Goal: Task Accomplishment & Management: Complete application form

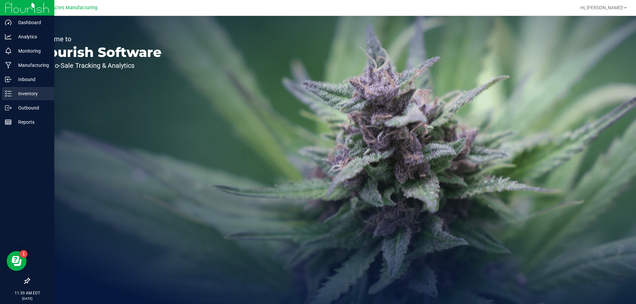
click at [8, 93] on icon at bounding box center [8, 93] width 7 height 7
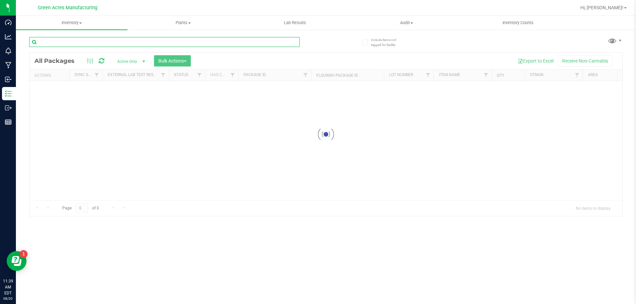
click at [68, 39] on input "text" at bounding box center [164, 42] width 271 height 10
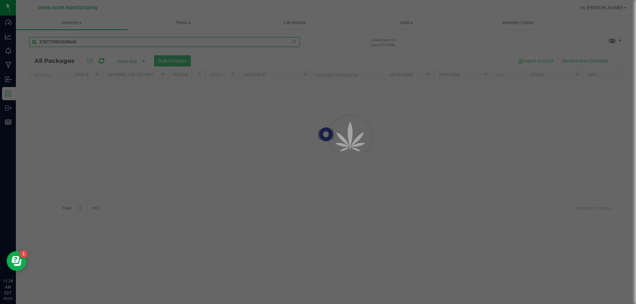
type input "5787779835209643"
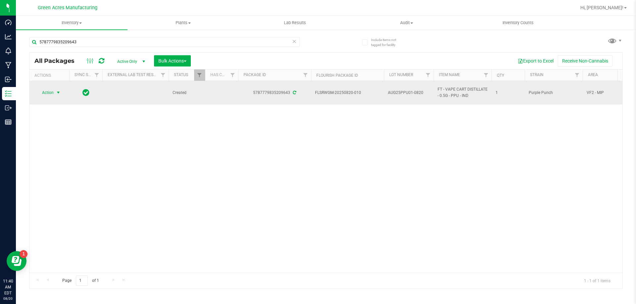
click at [53, 95] on span "Action" at bounding box center [45, 92] width 18 height 9
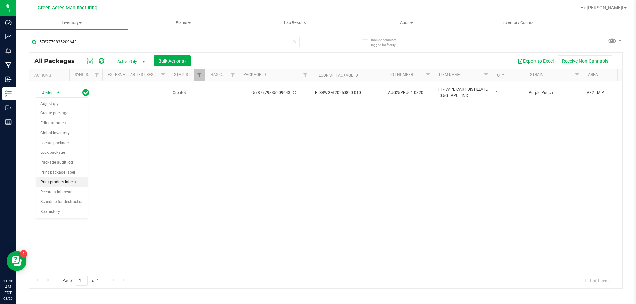
click at [59, 182] on li "Print product labels" at bounding box center [61, 183] width 51 height 10
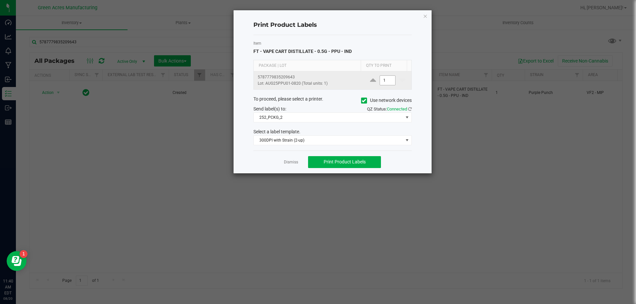
drag, startPoint x: 392, startPoint y: 84, endPoint x: 384, endPoint y: 82, distance: 8.4
click at [392, 83] on div "1" at bounding box center [387, 81] width 39 height 10
click at [384, 82] on input "1" at bounding box center [387, 80] width 15 height 9
type input "52"
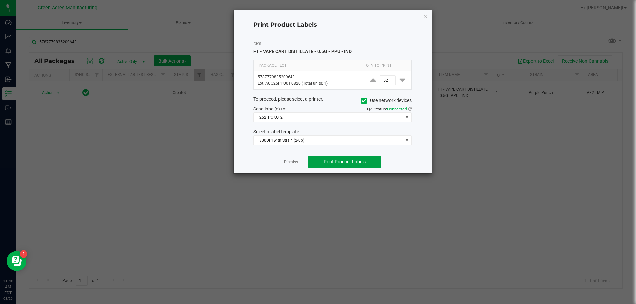
click at [326, 159] on button "Print Product Labels" at bounding box center [344, 162] width 73 height 12
click at [39, 165] on ngb-modal-window "Print Product Labels Item FT - VAPE CART DISTILLATE - 0.5G - PPU - IND Package …" at bounding box center [320, 152] width 641 height 304
click at [427, 15] on icon "button" at bounding box center [425, 16] width 5 height 8
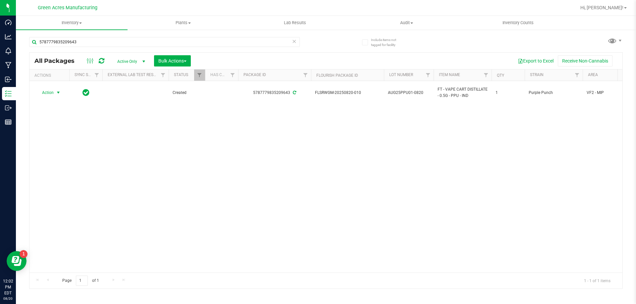
click at [212, 139] on div "Action Action Adjust qty Create package Edit attributes Global inventory Locate…" at bounding box center [325, 177] width 593 height 192
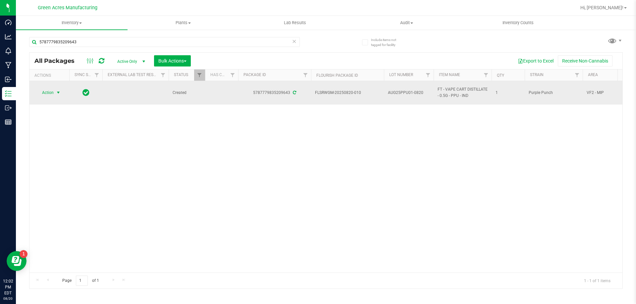
click at [57, 92] on span "select" at bounding box center [58, 92] width 5 height 5
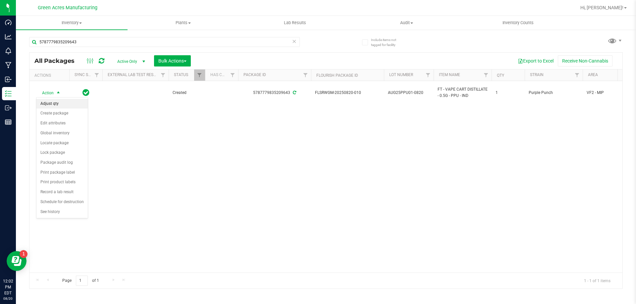
click at [56, 103] on li "Adjust qty" at bounding box center [61, 104] width 51 height 10
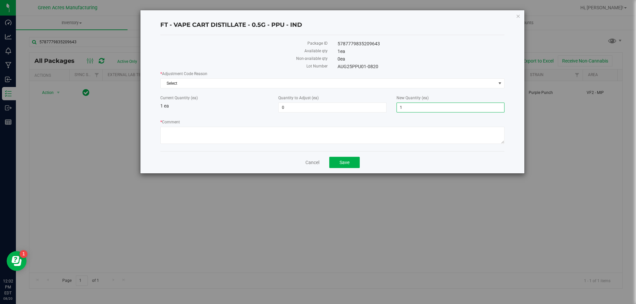
click at [434, 110] on span "1 1" at bounding box center [450, 108] width 108 height 10
type input "0"
type input "-1"
type input "0"
click at [340, 83] on span "Select" at bounding box center [328, 83] width 335 height 9
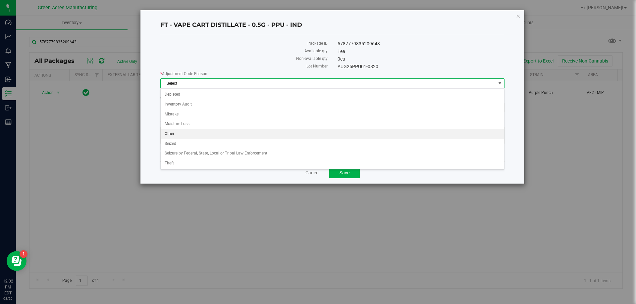
click at [219, 134] on li "Other" at bounding box center [332, 134] width 343 height 10
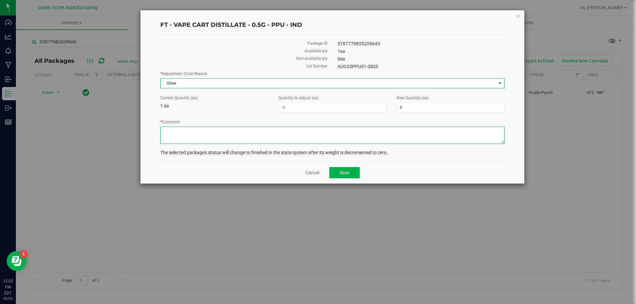
click at [261, 135] on textarea "* Comment" at bounding box center [332, 135] width 344 height 17
type textarea "m"
type textarea "MMV"
click at [348, 170] on span "Save" at bounding box center [344, 172] width 10 height 5
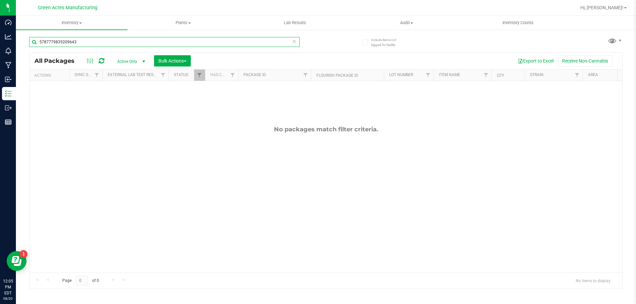
click at [94, 43] on input "5787779835209643" at bounding box center [164, 42] width 271 height 10
click at [143, 60] on span "select" at bounding box center [143, 61] width 5 height 5
click at [135, 102] on li "All" at bounding box center [130, 102] width 36 height 10
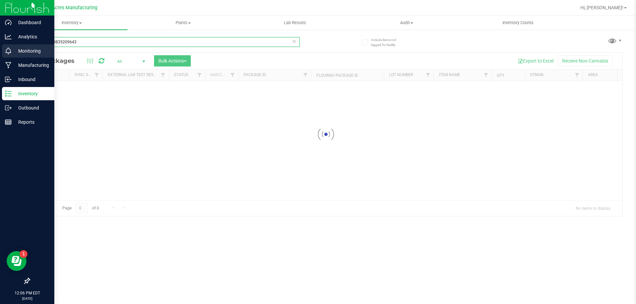
drag, startPoint x: 90, startPoint y: 46, endPoint x: 0, endPoint y: 46, distance: 89.8
click at [0, 46] on div "Dashboard Analytics Monitoring Manufacturing Inbound Inventory Outbound Reports…" at bounding box center [318, 152] width 636 height 304
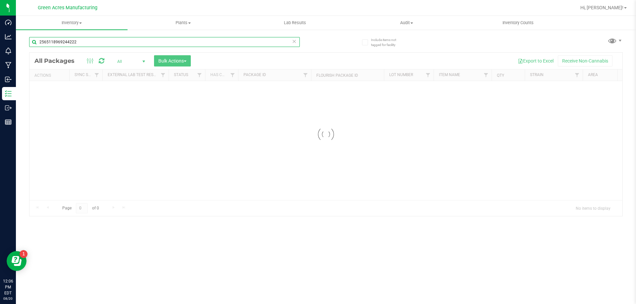
type input "2565118969244222"
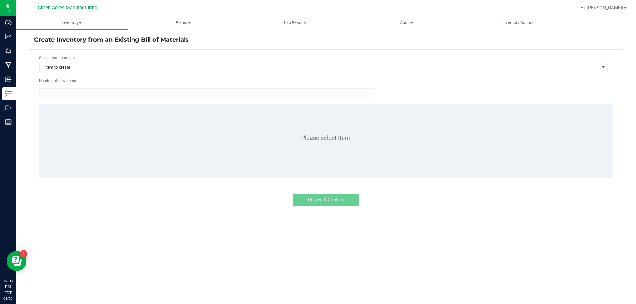
click at [134, 62] on div "Select item to create Item to create" at bounding box center [323, 64] width 569 height 18
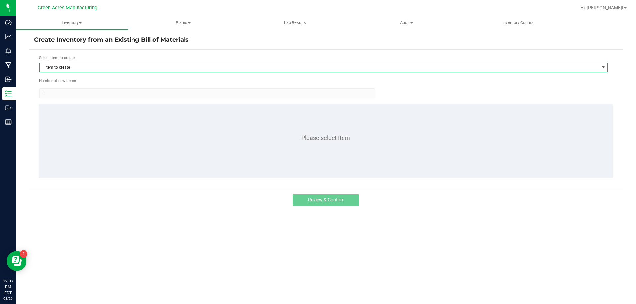
click at [128, 71] on span "Item to create" at bounding box center [319, 67] width 559 height 9
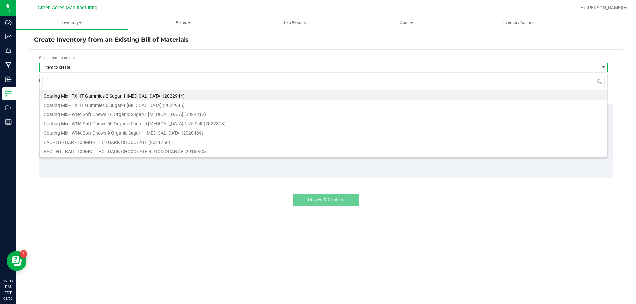
scroll to position [10, 568]
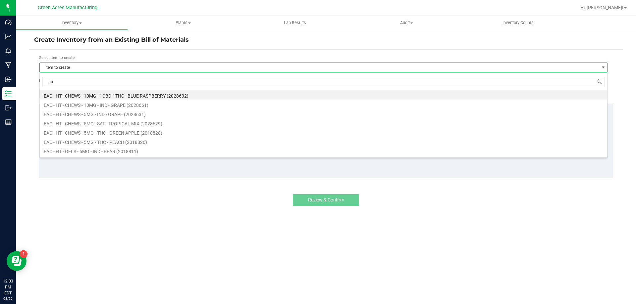
type input "ppu"
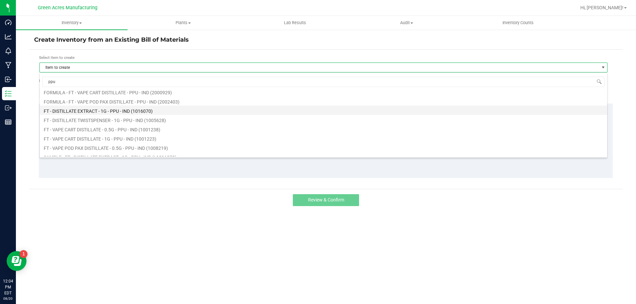
scroll to position [33, 0]
click at [139, 118] on li "FT - VAPE CART DISTILLATE - 0.5G - PPU - IND (1001238)" at bounding box center [323, 117] width 567 height 9
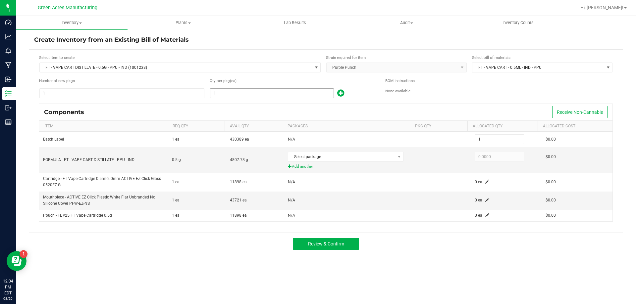
click at [262, 89] on input "1" at bounding box center [271, 93] width 123 height 9
type input "2"
type input "27"
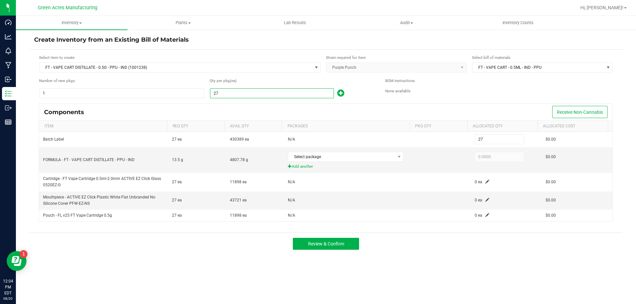
type input "272"
type input "2722"
type input "2,722"
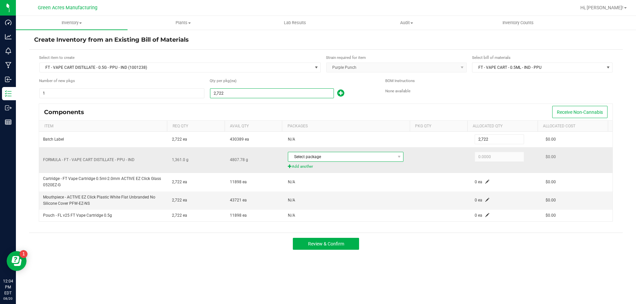
click at [348, 158] on span "Select package" at bounding box center [341, 156] width 107 height 9
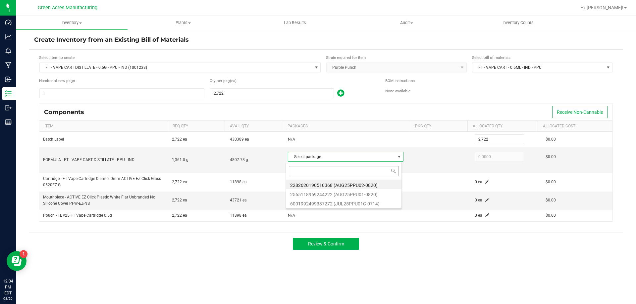
scroll to position [10, 114]
click at [371, 195] on li "2565118969244222 (AUG25PPU01-0820)" at bounding box center [343, 193] width 115 height 9
type input "1,361.0000"
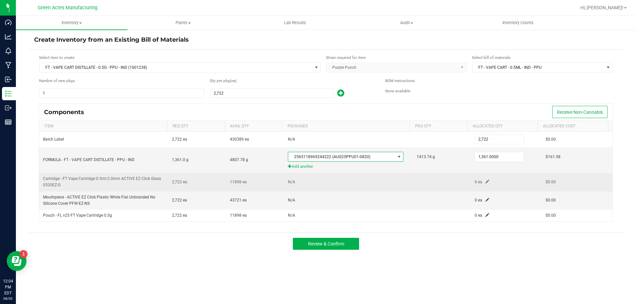
click at [485, 183] on span at bounding box center [487, 182] width 4 height 4
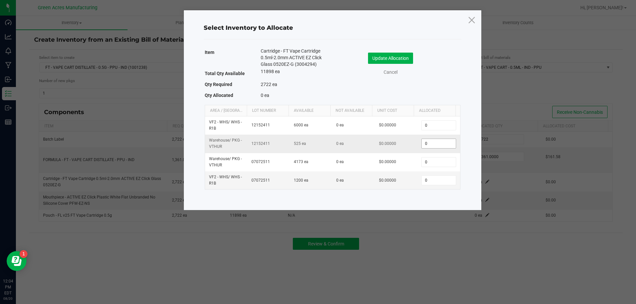
click at [422, 148] on input "0" at bounding box center [439, 143] width 34 height 9
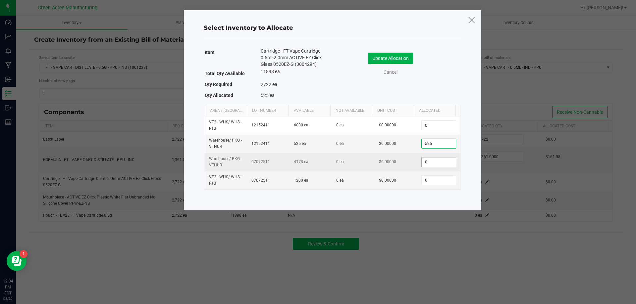
type input "525"
click at [433, 167] on input "0" at bounding box center [439, 162] width 34 height 9
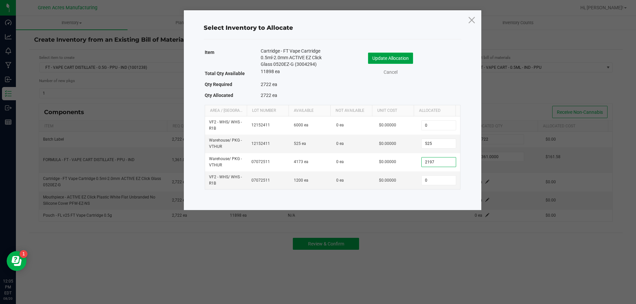
type input "2,197"
click at [370, 60] on button "Update Allocation" at bounding box center [390, 58] width 45 height 11
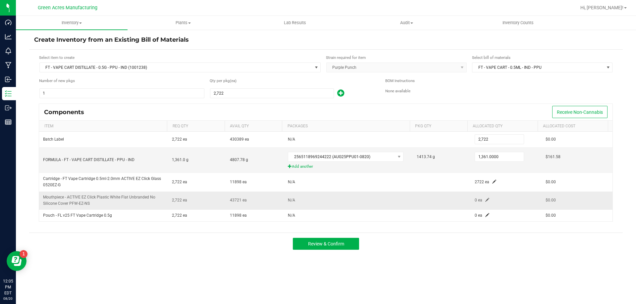
click at [485, 199] on span at bounding box center [487, 200] width 4 height 4
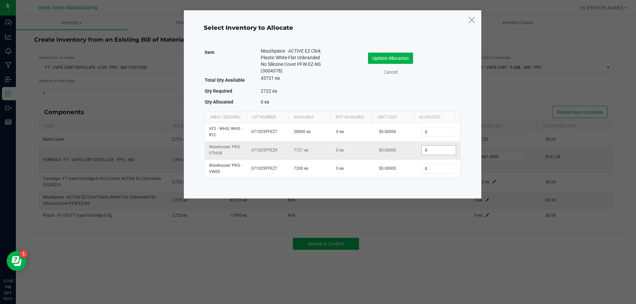
click at [427, 155] on input "0" at bounding box center [439, 150] width 34 height 9
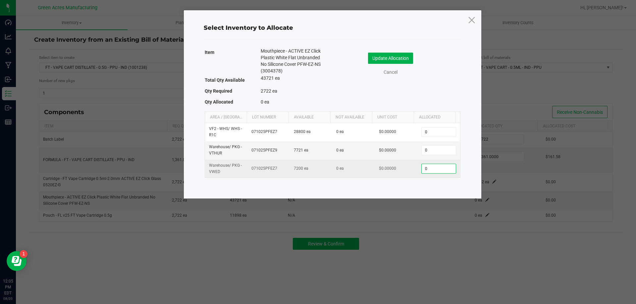
click at [427, 165] on input "0" at bounding box center [439, 168] width 34 height 9
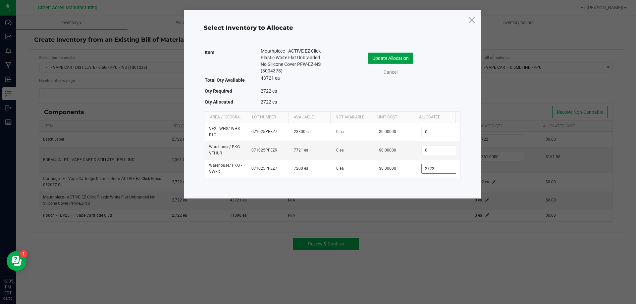
type input "2,722"
click at [402, 56] on button "Update Allocation" at bounding box center [390, 58] width 45 height 11
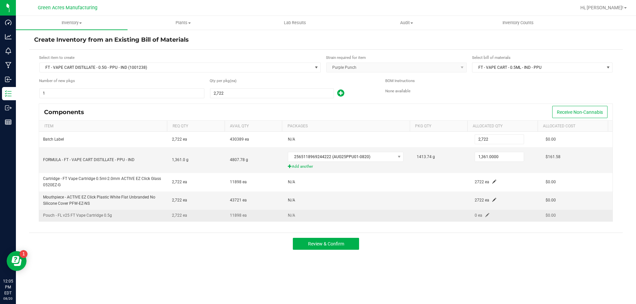
click at [485, 216] on span at bounding box center [487, 215] width 4 height 4
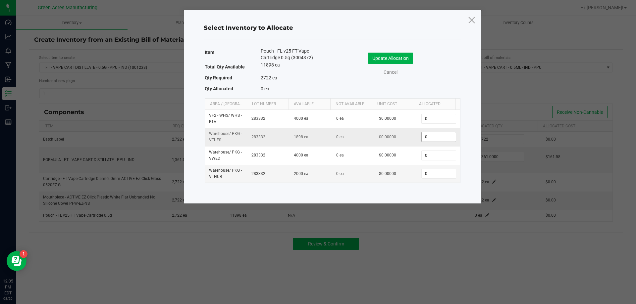
click at [444, 139] on input "0" at bounding box center [439, 136] width 34 height 9
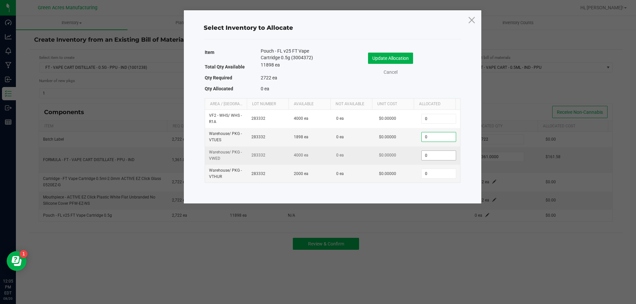
click at [443, 153] on input "0" at bounding box center [439, 155] width 34 height 9
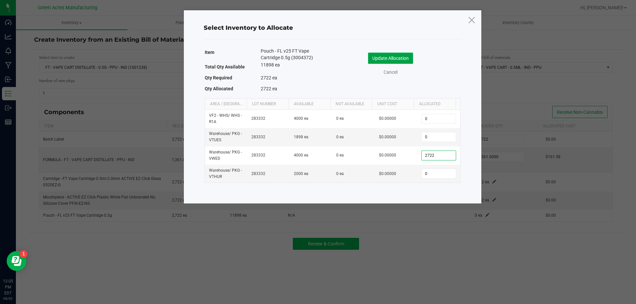
type input "2,722"
click at [409, 57] on button "Update Allocation" at bounding box center [390, 58] width 45 height 11
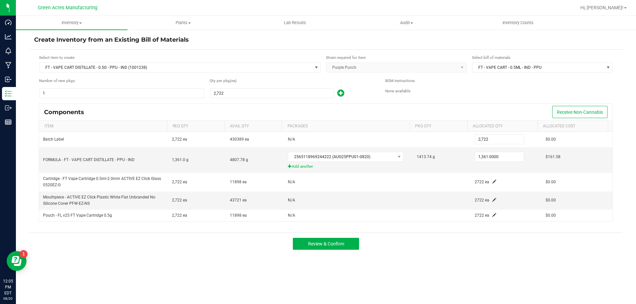
click at [461, 293] on div "Inventory All packages All inventory Waste log Create inventory Plants All plan…" at bounding box center [326, 160] width 620 height 288
click at [349, 245] on button "Review & Confirm" at bounding box center [326, 244] width 66 height 12
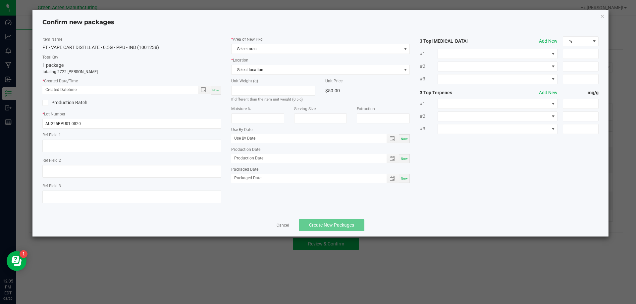
drag, startPoint x: 218, startPoint y: 91, endPoint x: 233, endPoint y: 79, distance: 19.8
click at [217, 91] on span "Now" at bounding box center [215, 90] width 7 height 4
type input "[DATE] 12:05 PM"
click at [259, 48] on span "Select area" at bounding box center [317, 48] width 170 height 9
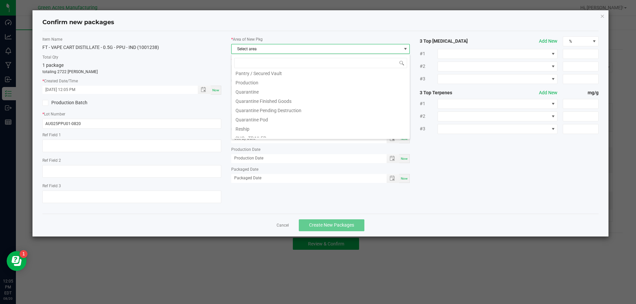
scroll to position [166, 0]
click at [273, 107] on li "Pantry / Secured Vault" at bounding box center [321, 105] width 178 height 9
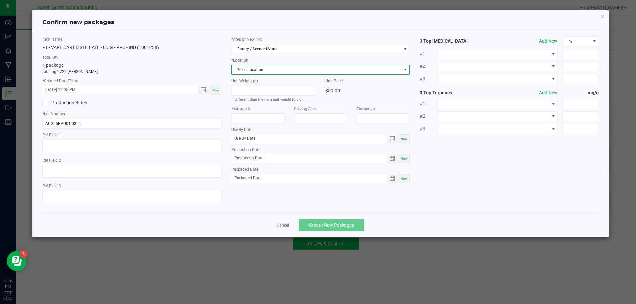
click at [263, 68] on span "Select location" at bounding box center [317, 69] width 170 height 9
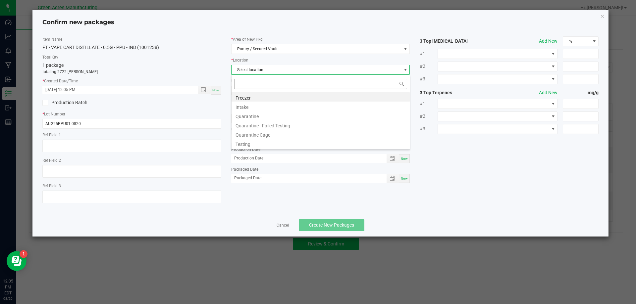
scroll to position [10, 179]
click at [255, 106] on li "Intake" at bounding box center [321, 106] width 178 height 9
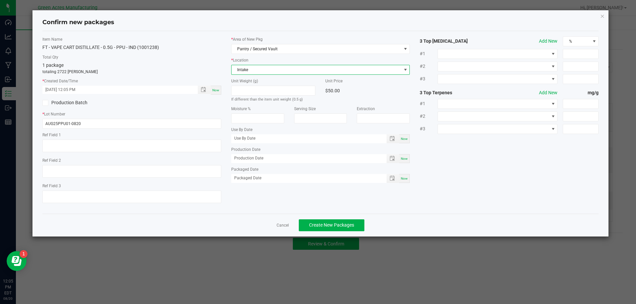
click at [267, 206] on div "Item Name FT - VAPE CART DISTILLATE - 0.5G - PPU - IND (1001238) Total Qty 1 pa…" at bounding box center [320, 122] width 566 height 172
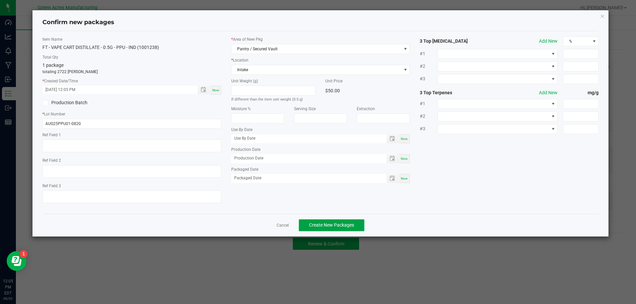
click at [346, 223] on span "Create New Packages" at bounding box center [331, 225] width 45 height 5
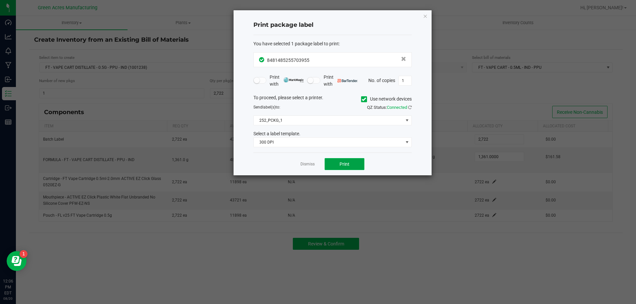
click at [351, 162] on button "Print" at bounding box center [345, 164] width 40 height 12
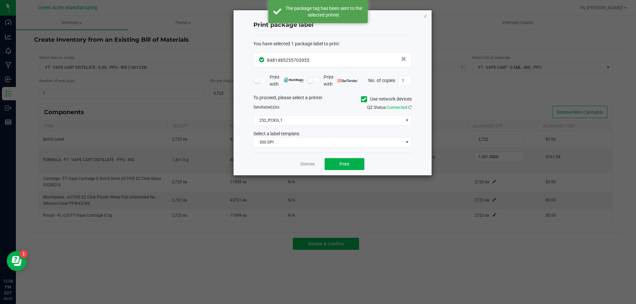
click at [344, 173] on div "Dismiss Print" at bounding box center [332, 164] width 158 height 23
click at [348, 167] on span "Print" at bounding box center [344, 164] width 10 height 5
click at [314, 167] on link "Dismiss" at bounding box center [307, 165] width 14 height 6
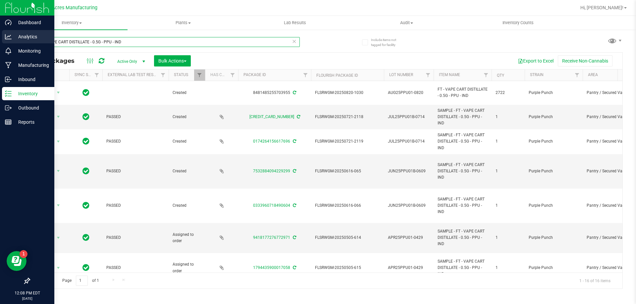
drag, startPoint x: 136, startPoint y: 40, endPoint x: 0, endPoint y: 44, distance: 136.2
click at [0, 44] on div "Dashboard Analytics Monitoring Manufacturing Inbound Inventory Outbound Reports…" at bounding box center [318, 152] width 636 height 304
type input "2565118969244222"
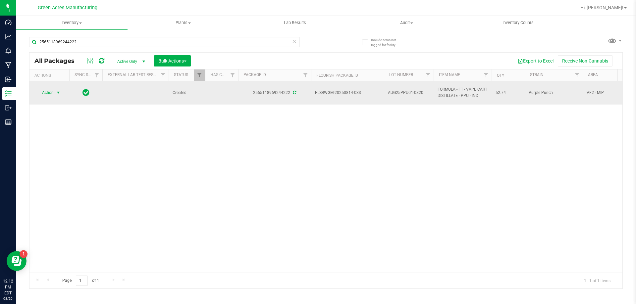
click at [62, 94] on span "select" at bounding box center [58, 92] width 8 height 9
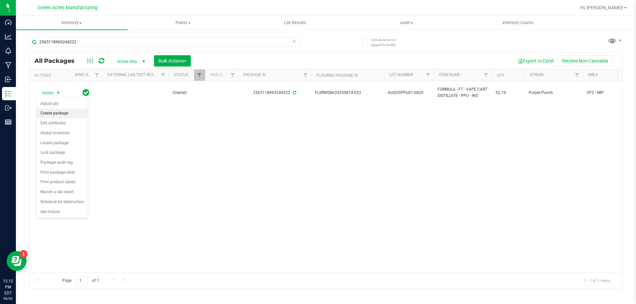
click at [51, 112] on li "Create package" at bounding box center [61, 114] width 51 height 10
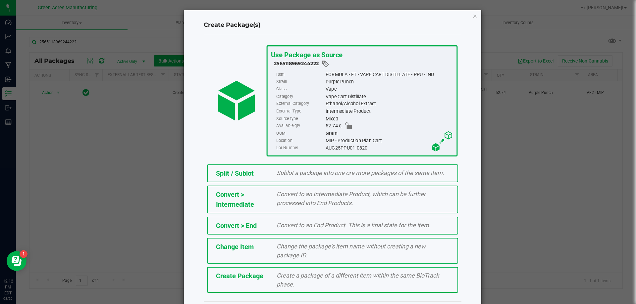
click at [473, 18] on icon "button" at bounding box center [475, 16] width 5 height 8
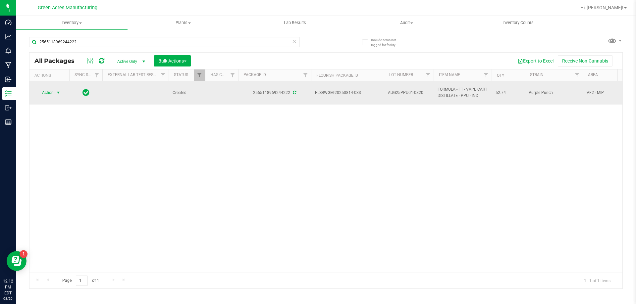
click at [51, 94] on span "Action" at bounding box center [45, 92] width 18 height 9
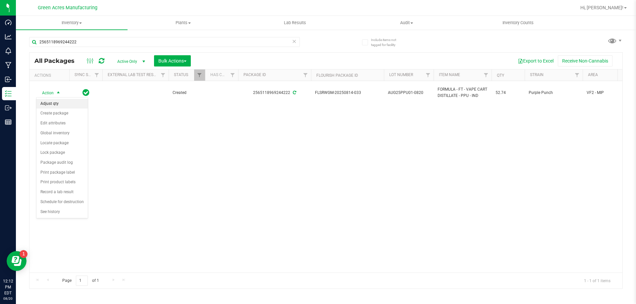
click at [52, 102] on li "Adjust qty" at bounding box center [61, 104] width 51 height 10
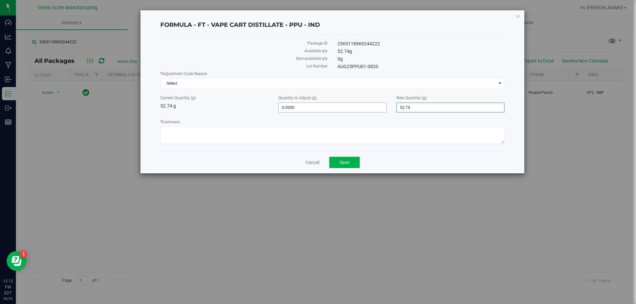
drag, startPoint x: 445, startPoint y: 107, endPoint x: 333, endPoint y: 108, distance: 112.6
click at [333, 108] on div "Current Quantity (g) 52.74 g Quantity to Adjust (g) 0.0000 0 New Quantity (g) 5…" at bounding box center [332, 104] width 354 height 18
type input "4"
type input "-48.7400"
type input "4.0000"
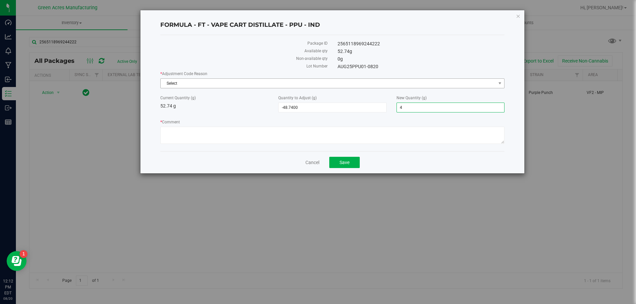
click at [243, 85] on span "Select" at bounding box center [328, 83] width 335 height 9
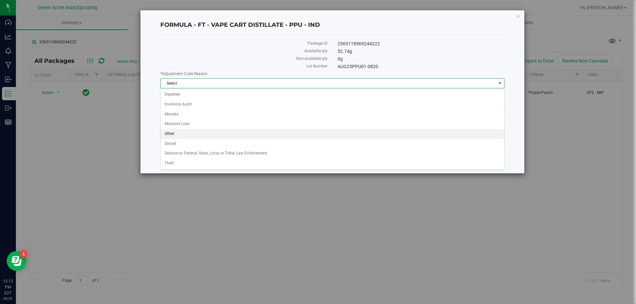
click at [223, 133] on li "Other" at bounding box center [332, 134] width 343 height 10
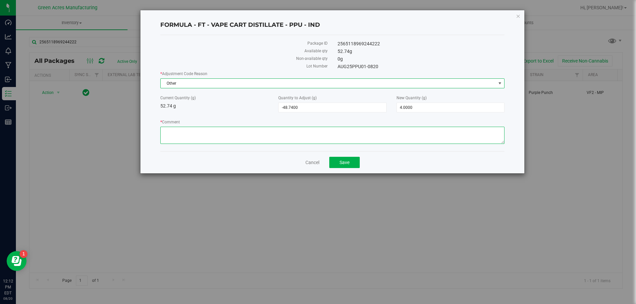
click at [223, 133] on textarea "* Comment" at bounding box center [332, 135] width 344 height 17
type textarea "MMV"
click at [353, 168] on button "Save" at bounding box center [344, 162] width 30 height 11
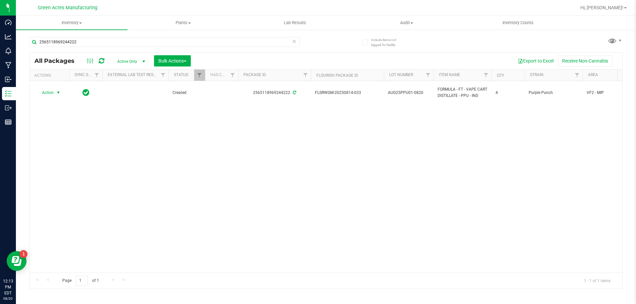
click at [62, 93] on span "select" at bounding box center [58, 92] width 8 height 9
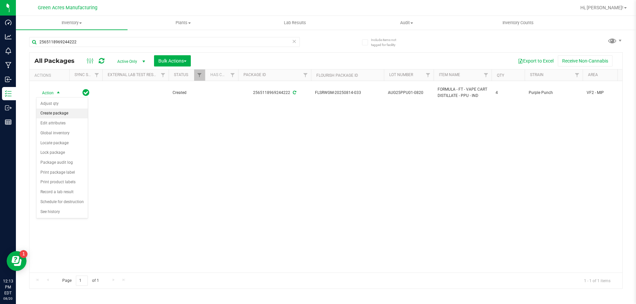
click at [64, 114] on li "Create package" at bounding box center [61, 114] width 51 height 10
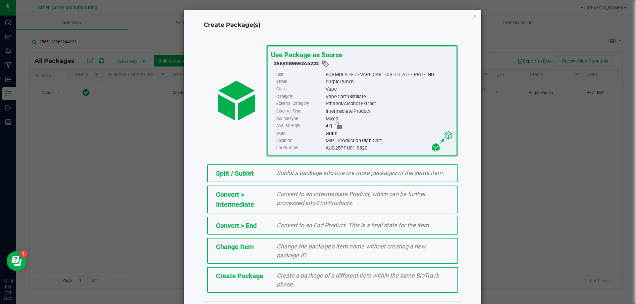
click at [260, 279] on span "Create Package" at bounding box center [239, 276] width 47 height 8
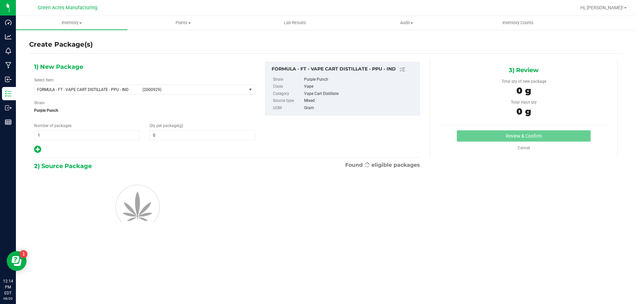
type input "0.0000"
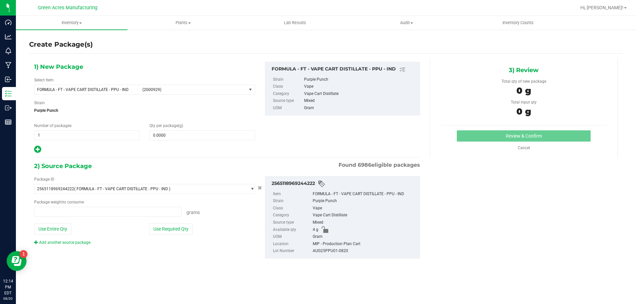
type input "0.0000 g"
click at [205, 89] on span "(2000929)" at bounding box center [192, 89] width 101 height 5
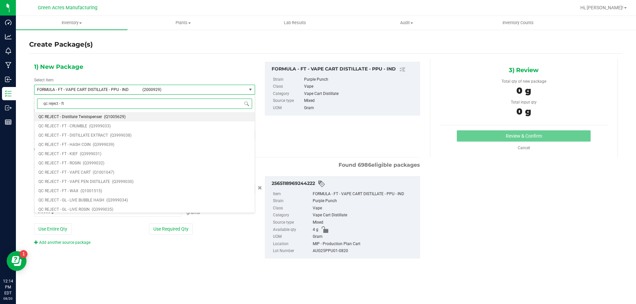
type input "qc reject - ft"
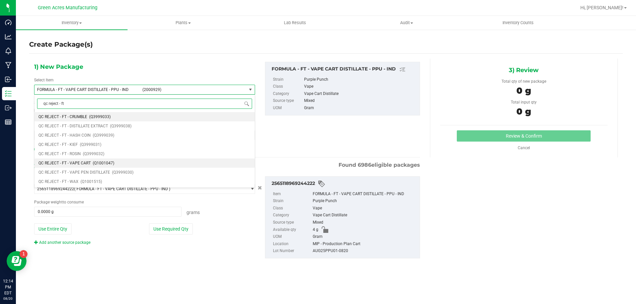
click at [96, 161] on span "(Q1001047)" at bounding box center [104, 163] width 22 height 5
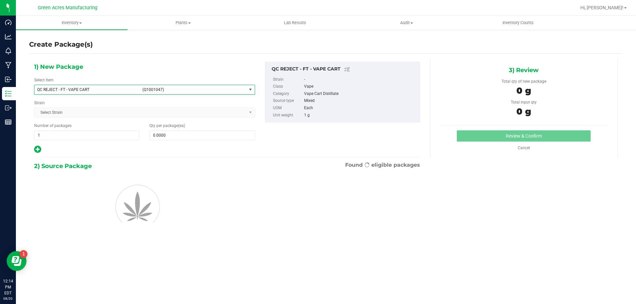
type input "0"
click at [168, 134] on span at bounding box center [201, 135] width 105 height 10
type input "4"
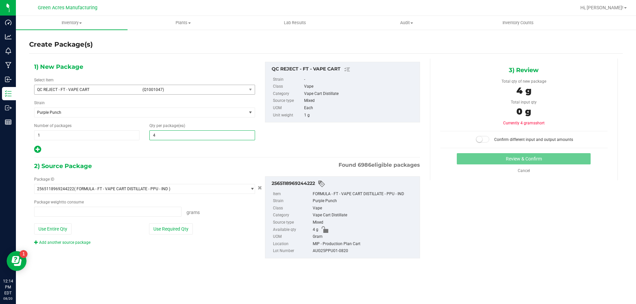
type input "0.0000 g"
type input "4"
click at [180, 232] on button "Use Required Qty" at bounding box center [171, 229] width 44 height 11
type input "4.0000 g"
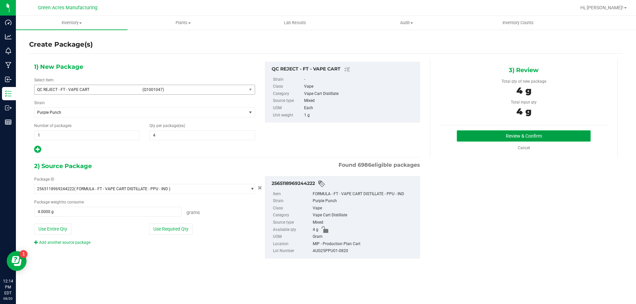
click at [495, 140] on button "Review & Confirm" at bounding box center [524, 135] width 134 height 11
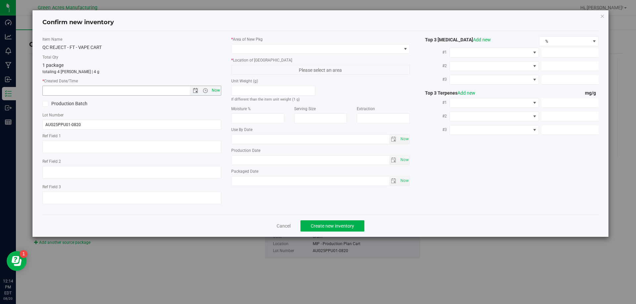
click at [217, 92] on span "Now" at bounding box center [215, 91] width 11 height 10
type input "[DATE] 12:14 PM"
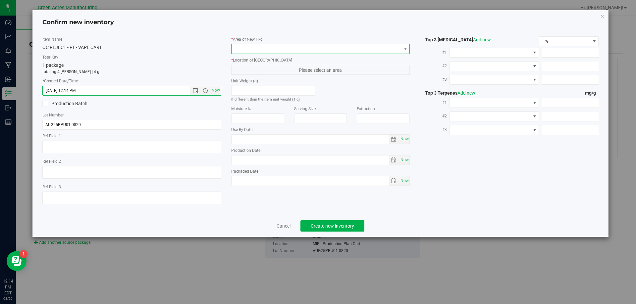
click at [279, 46] on span at bounding box center [317, 48] width 170 height 9
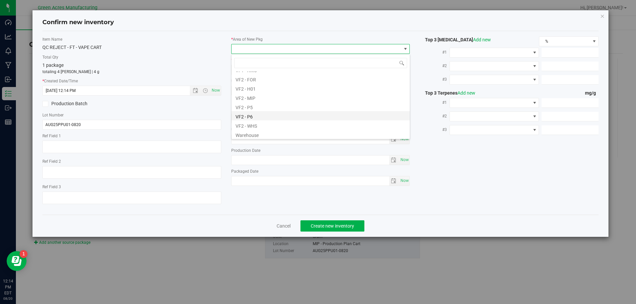
scroll to position [333, 0]
click at [259, 96] on li "VF2 - MIP" at bounding box center [321, 95] width 178 height 9
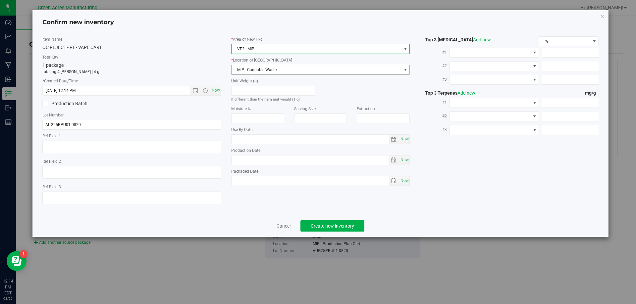
click at [261, 69] on span "MIP - Cannabis Waste" at bounding box center [317, 69] width 170 height 9
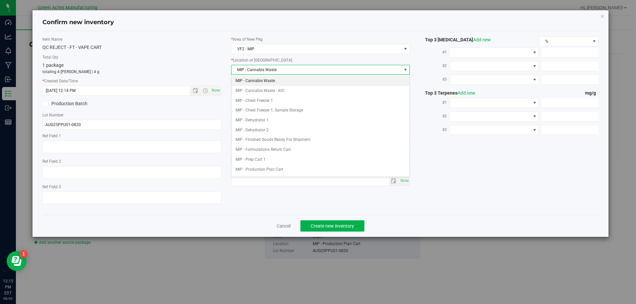
click at [265, 79] on li "MIP - Cannabis Waste" at bounding box center [321, 81] width 178 height 10
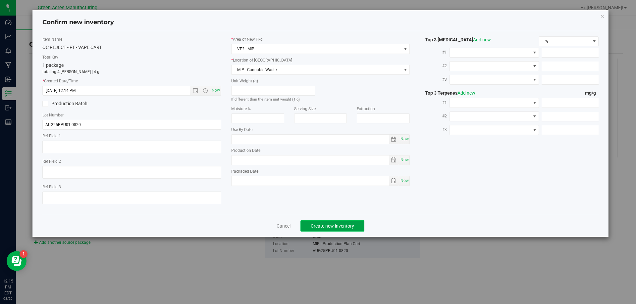
click at [340, 230] on button "Create new inventory" at bounding box center [332, 226] width 64 height 11
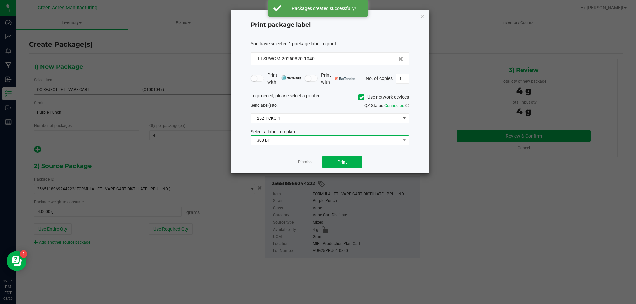
click at [348, 142] on span "300 DPI" at bounding box center [325, 140] width 149 height 9
click at [357, 124] on div "To proceed, please select a printer. Use network devices Send label(s) to: QZ S…" at bounding box center [330, 118] width 158 height 53
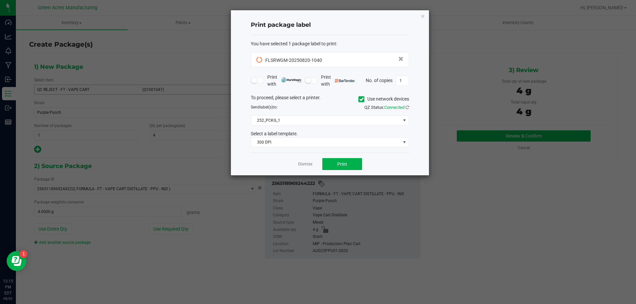
click at [344, 97] on div "To proceed, please select a printer. Use network devices" at bounding box center [330, 99] width 168 height 10
click at [347, 166] on span "Print" at bounding box center [342, 164] width 10 height 5
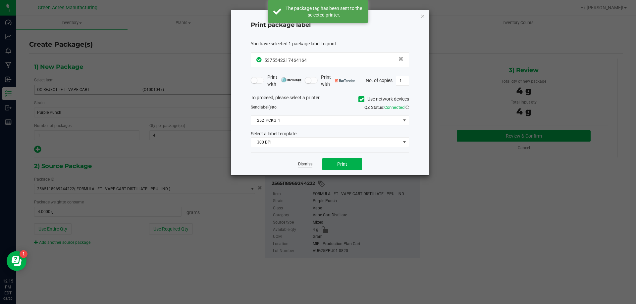
click at [307, 164] on link "Dismiss" at bounding box center [305, 165] width 14 height 6
